Goal: Task Accomplishment & Management: Manage account settings

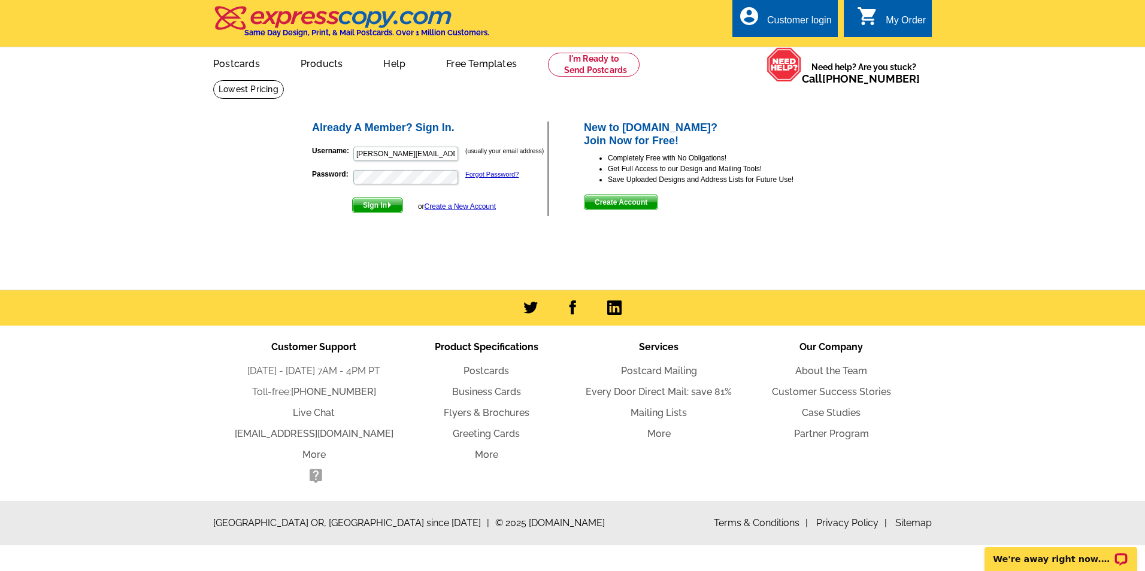
click at [352, 198] on button "Sign In" at bounding box center [377, 206] width 51 height 16
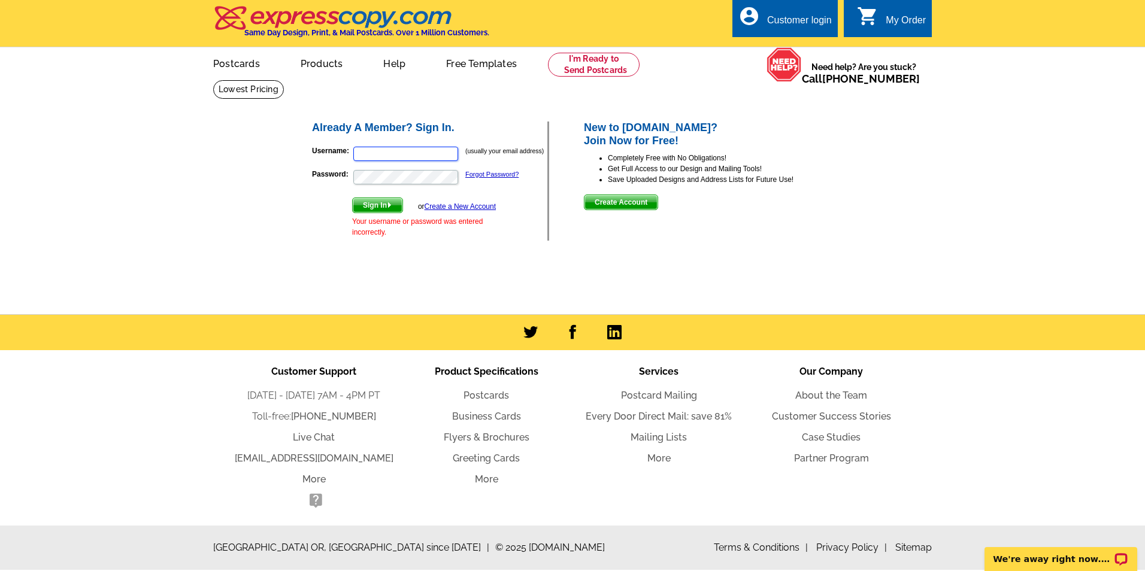
click at [415, 154] on input "Username:" at bounding box center [405, 154] width 105 height 14
type input "[EMAIL_ADDRESS][DOMAIN_NAME]"
click at [352, 198] on button "Sign In" at bounding box center [377, 206] width 51 height 16
click at [405, 150] on input "Username:" at bounding box center [405, 154] width 105 height 14
type input "[PERSON_NAME][EMAIL_ADDRESS][DOMAIN_NAME]"
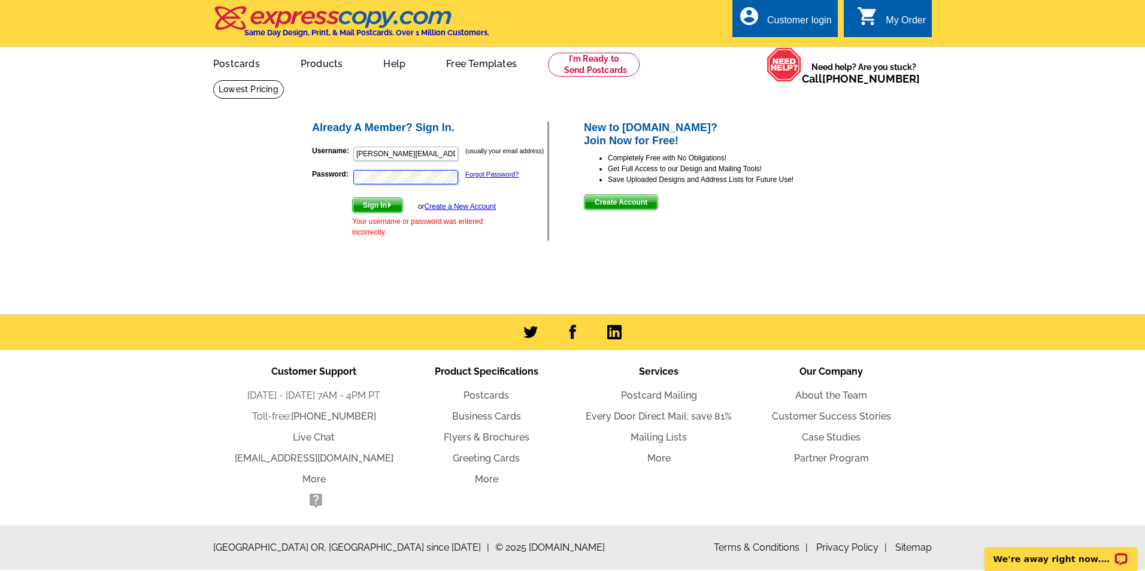
click at [352, 198] on button "Sign In" at bounding box center [377, 206] width 51 height 16
click at [512, 200] on form "Username: (usually your email address) Password: Forgot Password? Sign In or Cr…" at bounding box center [429, 189] width 235 height 98
click at [444, 150] on input "Username:" at bounding box center [405, 154] width 105 height 14
type input "[PERSON_NAME][EMAIL_ADDRESS][DOMAIN_NAME]"
click at [352, 198] on button "Sign In" at bounding box center [377, 206] width 51 height 16
